Goal: Find specific page/section: Find specific page/section

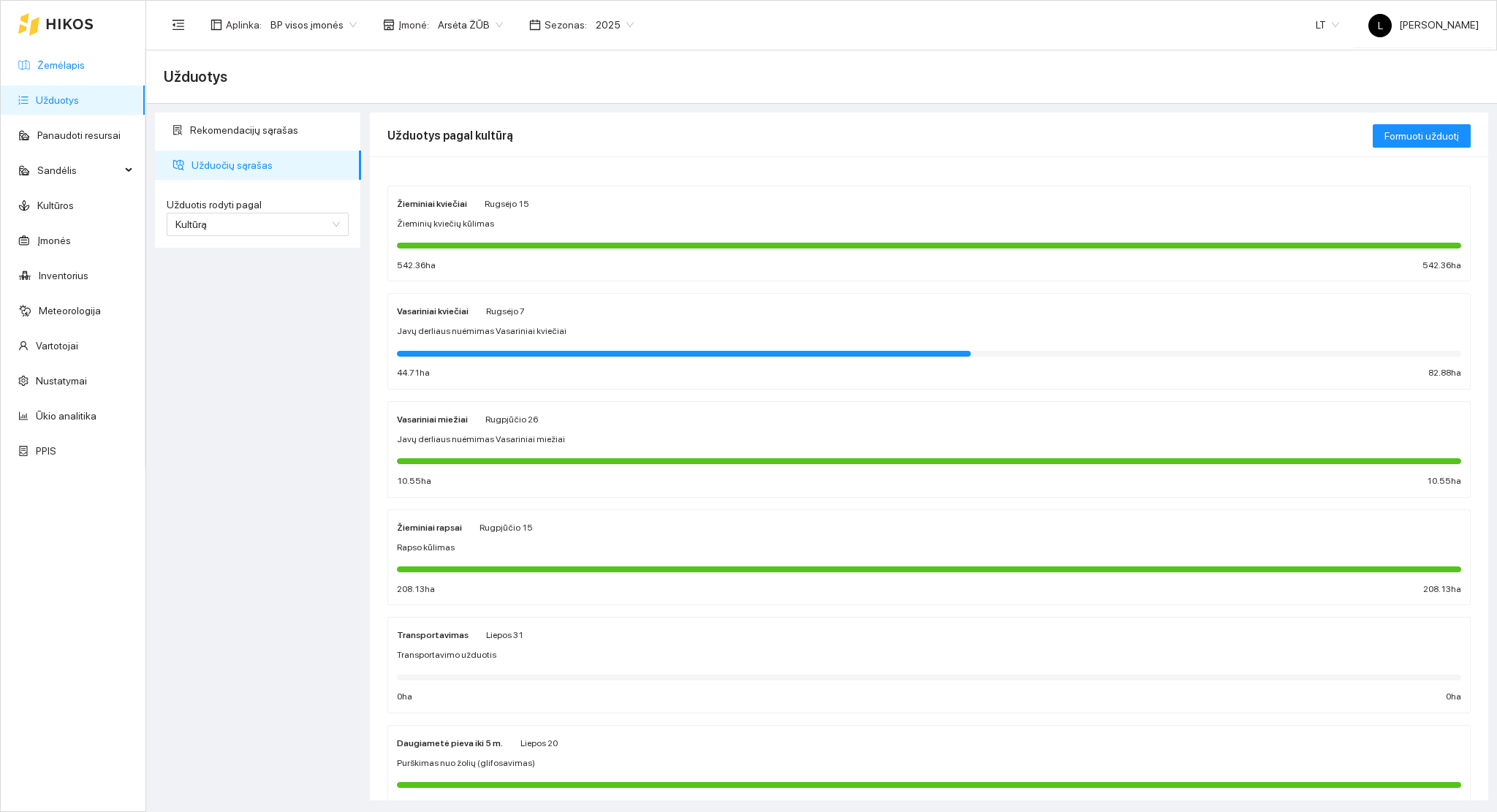
click at [76, 60] on link "Žemėlapis" at bounding box center [60, 65] width 47 height 12
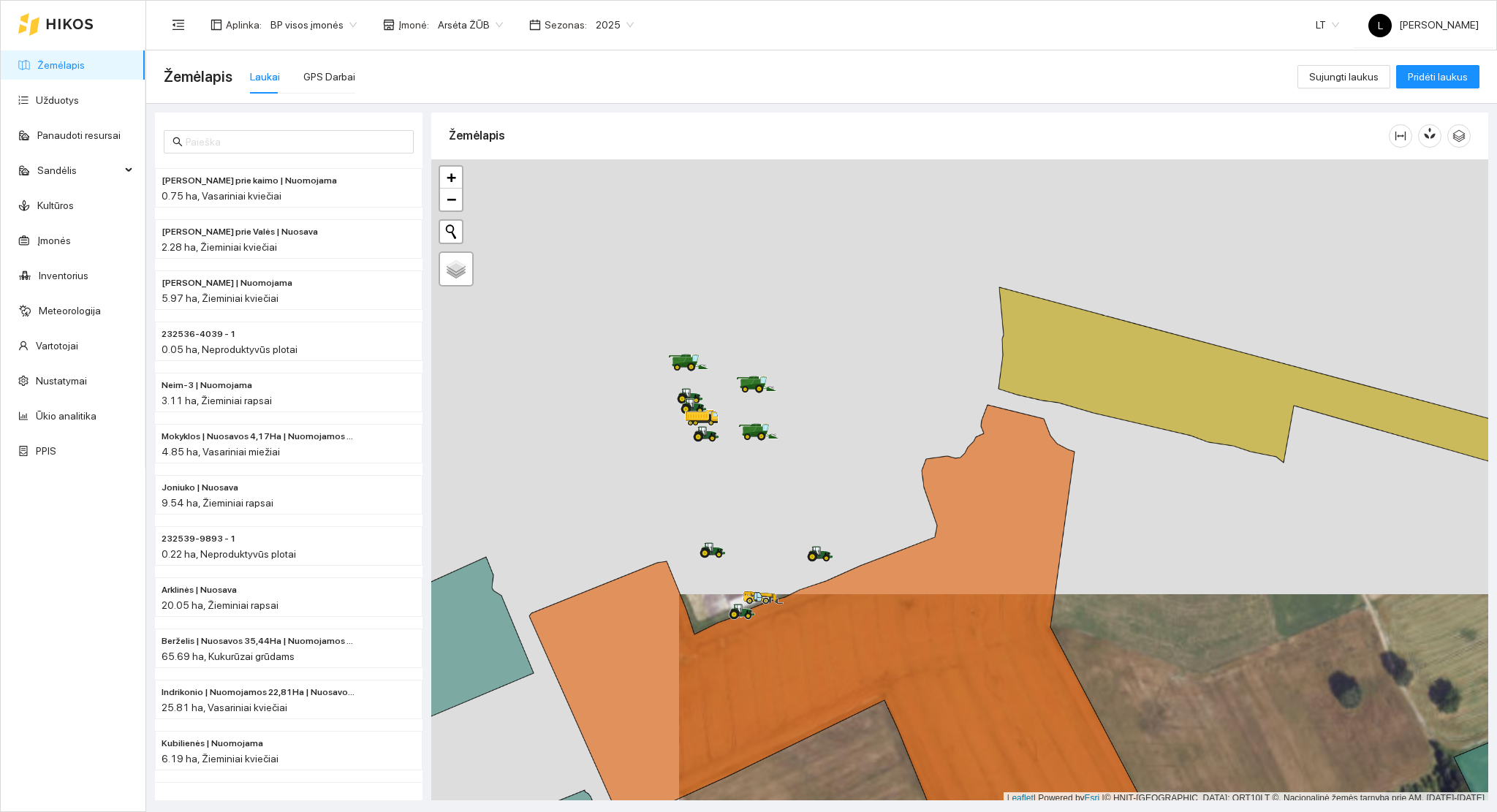
scroll to position [3, 0]
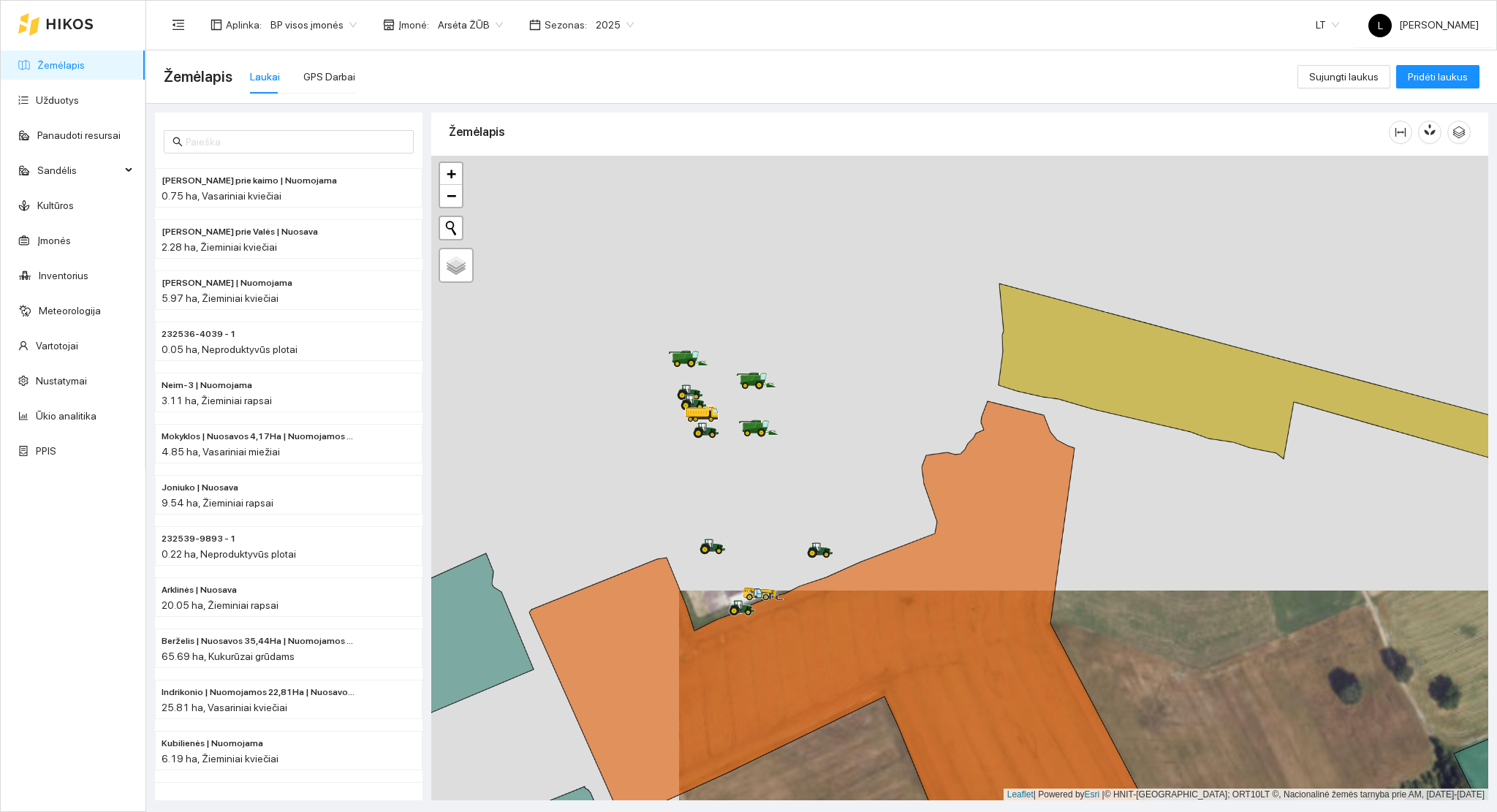
drag, startPoint x: 663, startPoint y: 409, endPoint x: 795, endPoint y: 456, distance: 140.1
click at [795, 456] on div at bounding box center [960, 478] width 1057 height 645
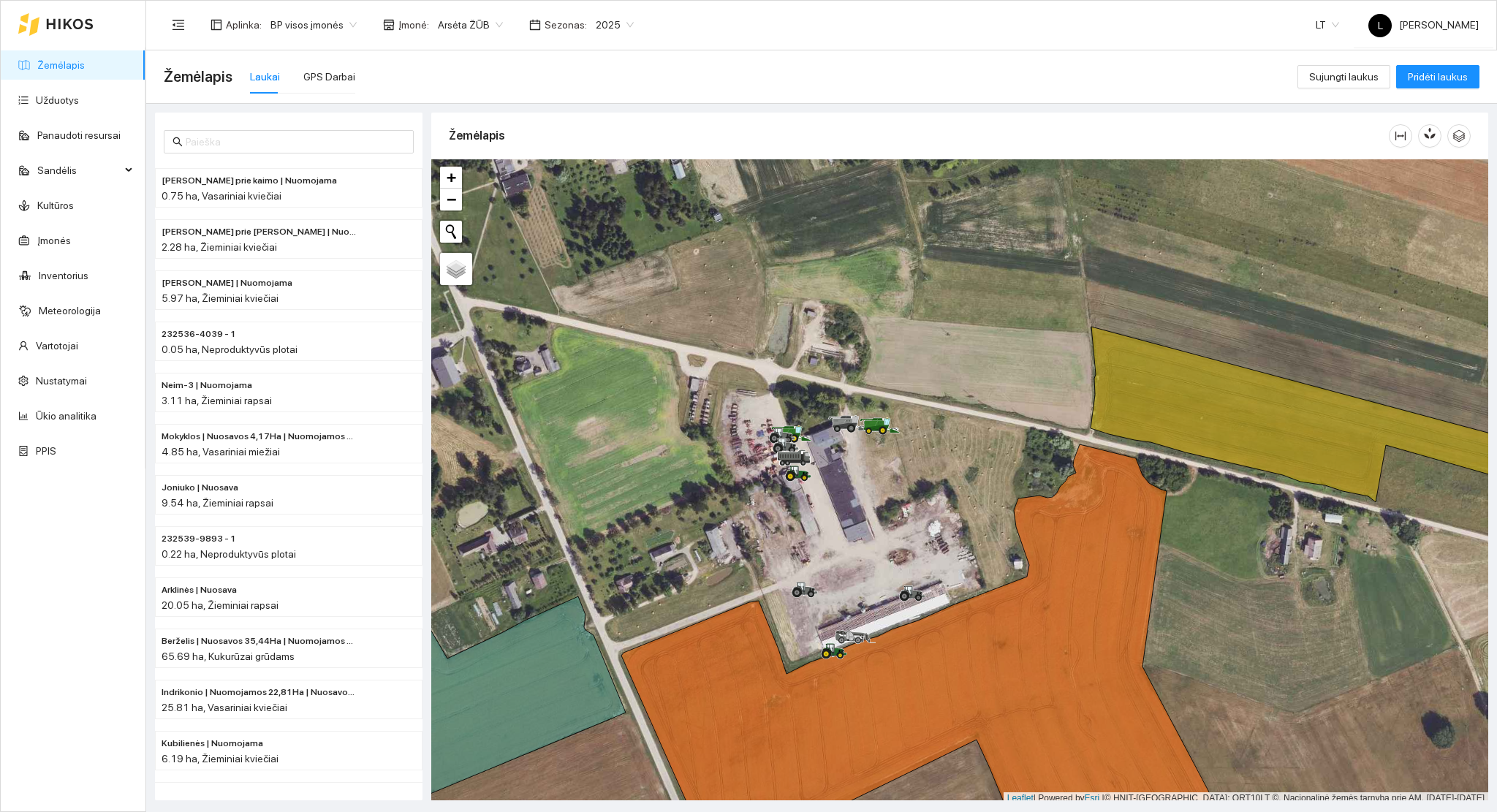
scroll to position [3, 0]
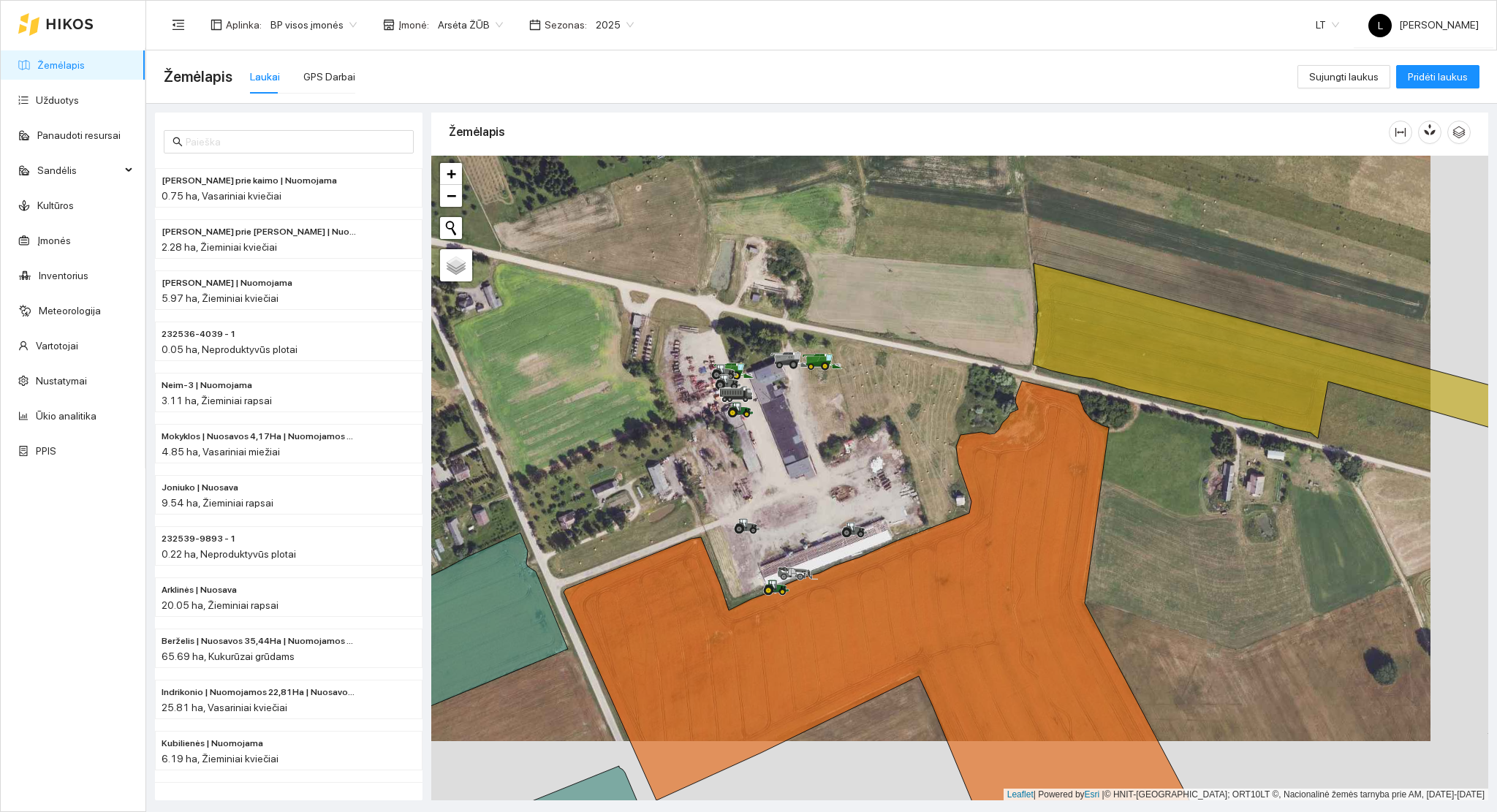
drag, startPoint x: 874, startPoint y: 527, endPoint x: 832, endPoint y: 489, distance: 56.6
click at [834, 489] on div at bounding box center [960, 478] width 1057 height 645
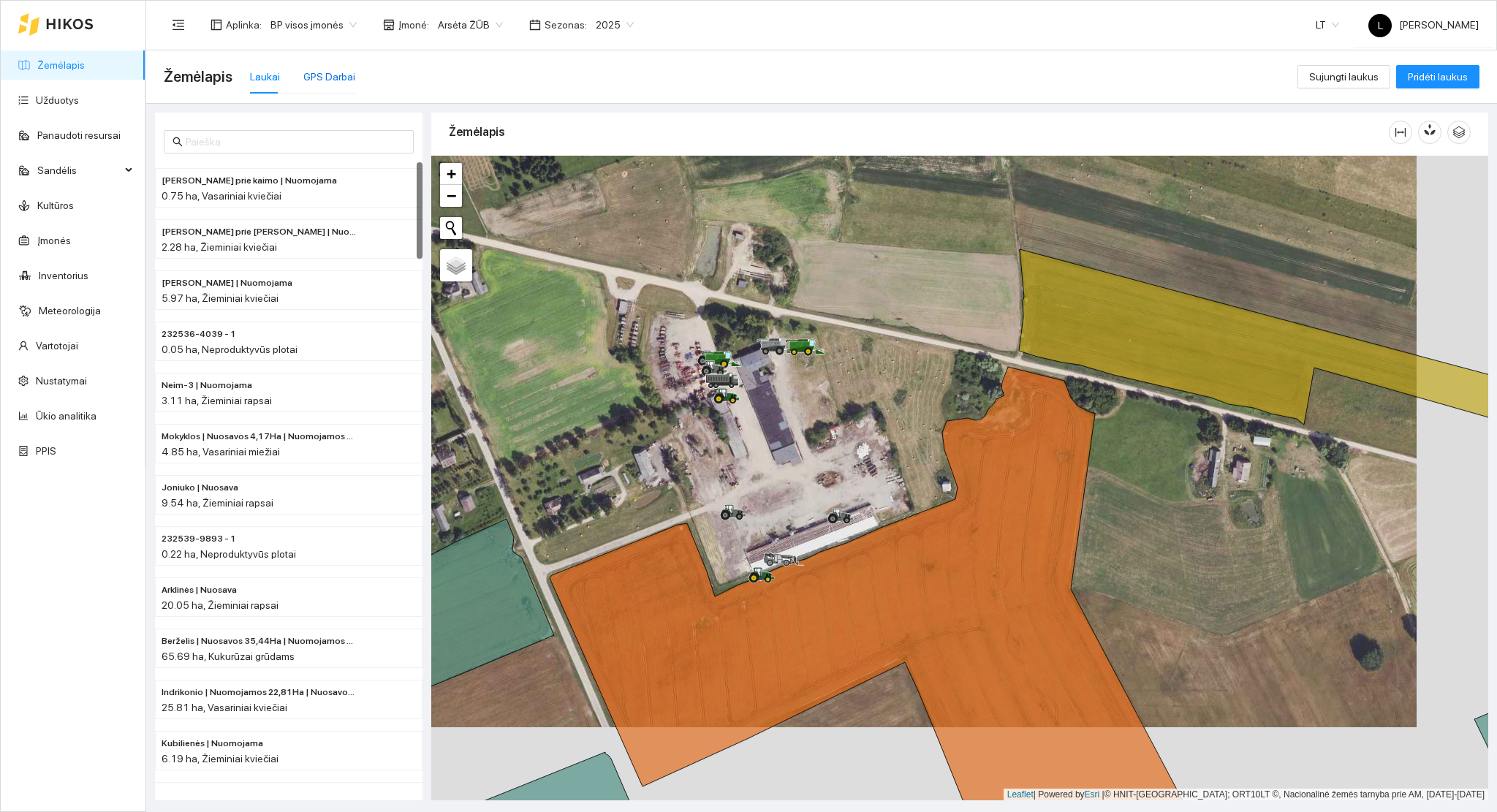
click at [321, 79] on div "GPS Darbai" at bounding box center [329, 76] width 52 height 16
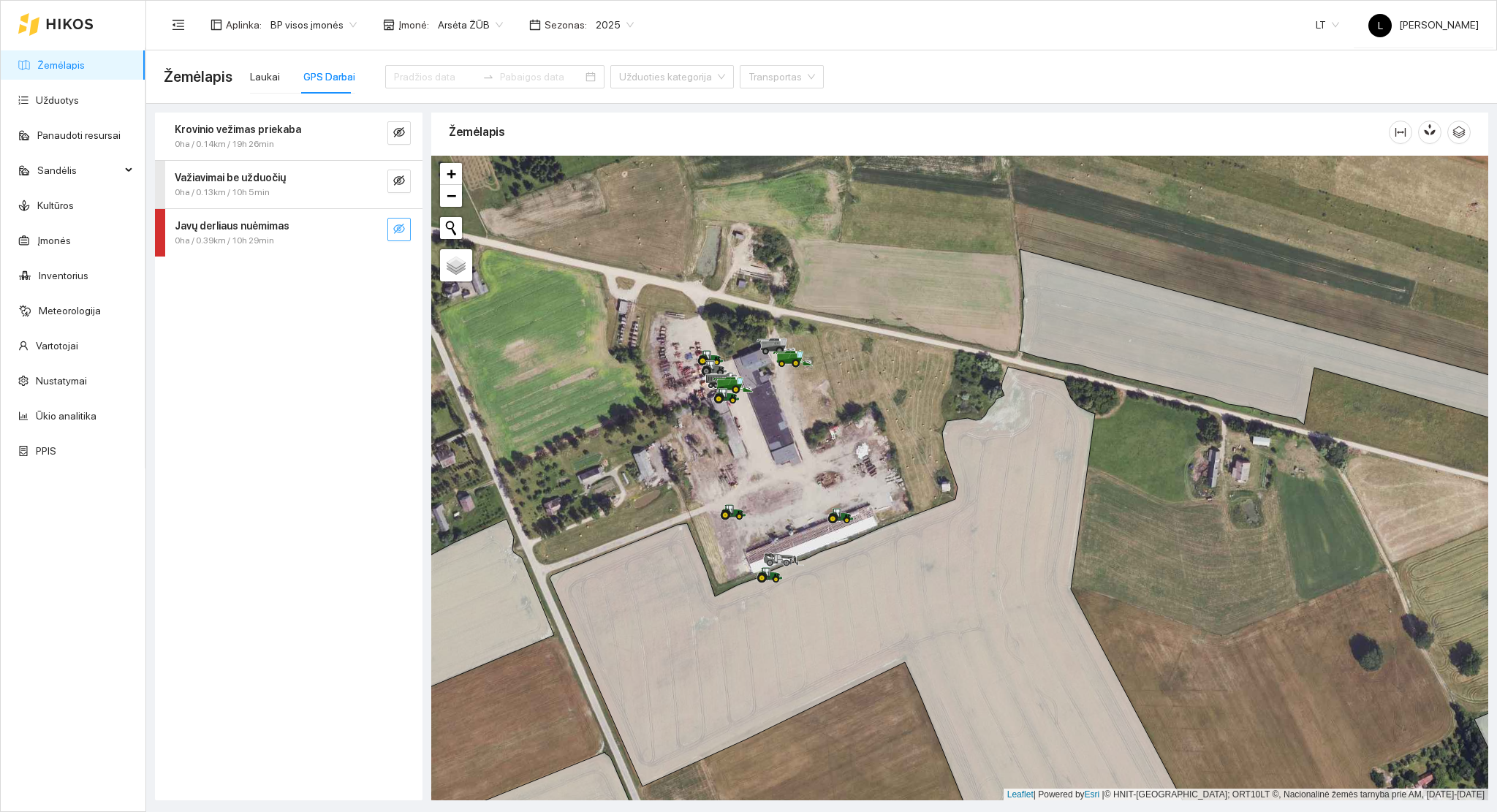
click at [403, 231] on icon "eye-invisible" at bounding box center [400, 229] width 12 height 10
click at [398, 234] on icon "eye" at bounding box center [400, 229] width 12 height 12
click at [394, 184] on icon "eye-invisible" at bounding box center [400, 180] width 12 height 12
click at [394, 184] on icon "eye" at bounding box center [400, 180] width 12 height 12
click at [253, 76] on div "Laukai" at bounding box center [265, 76] width 30 height 16
